Goal: Navigation & Orientation: Find specific page/section

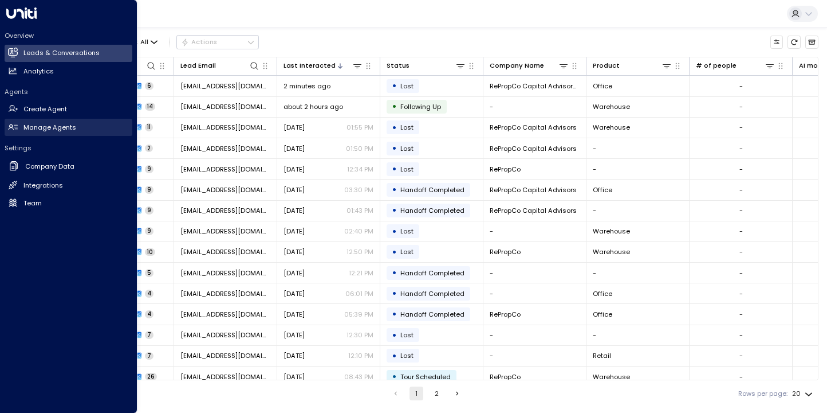
click at [33, 127] on h2 "Manage Agents" at bounding box center [49, 128] width 53 height 10
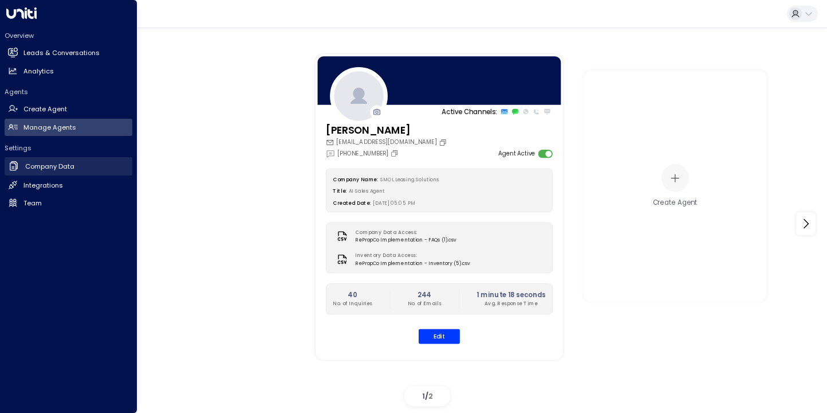
click at [34, 164] on h2 "Company Data" at bounding box center [49, 167] width 49 height 10
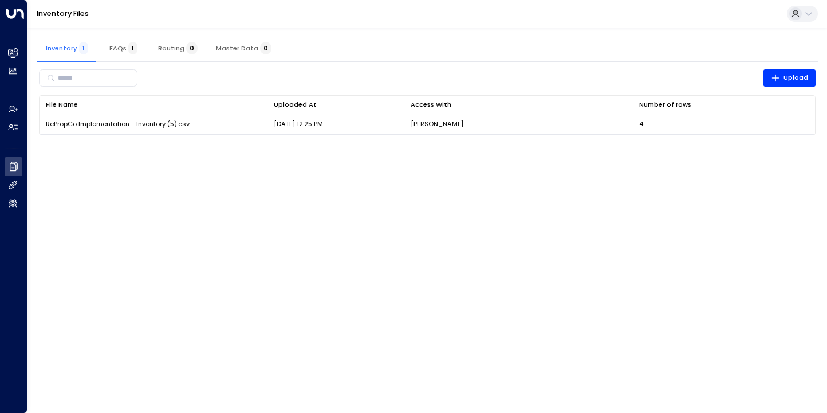
click at [114, 45] on span "FAQs 1" at bounding box center [123, 48] width 28 height 8
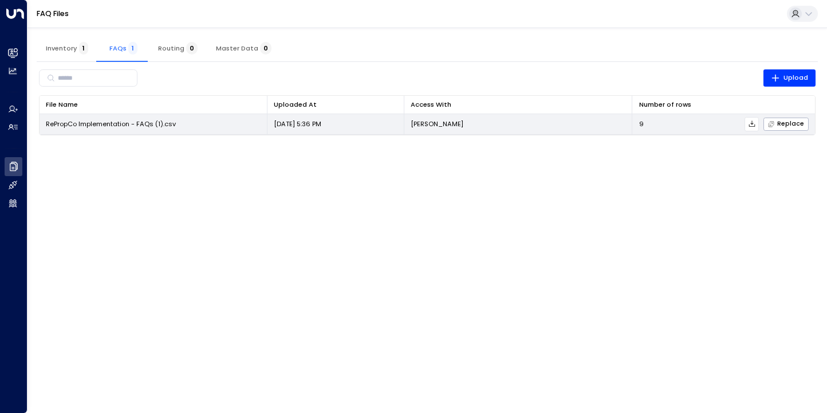
click at [110, 121] on span "RePropCo Implementation - FAQs (1).csv" at bounding box center [111, 123] width 130 height 9
click at [146, 124] on span "RePropCo Implementation - FAQs (1).csv" at bounding box center [111, 123] width 130 height 9
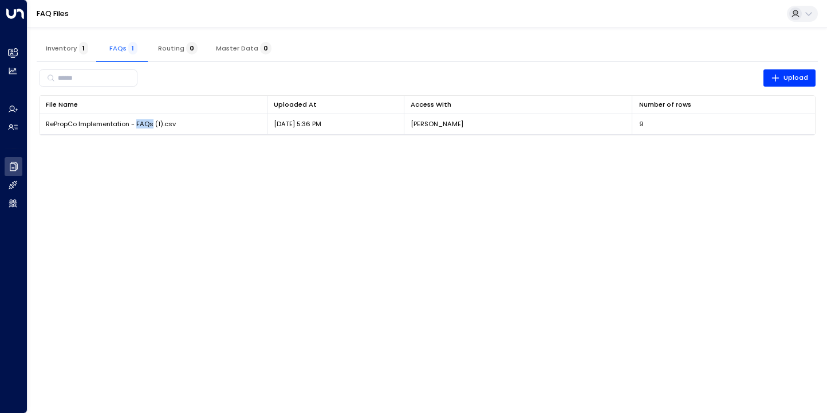
click at [438, 147] on html "Overview Leads & Conversations Leads & Conversations Analytics Analytics Agents…" at bounding box center [413, 73] width 827 height 147
